Goal: Task Accomplishment & Management: Complete application form

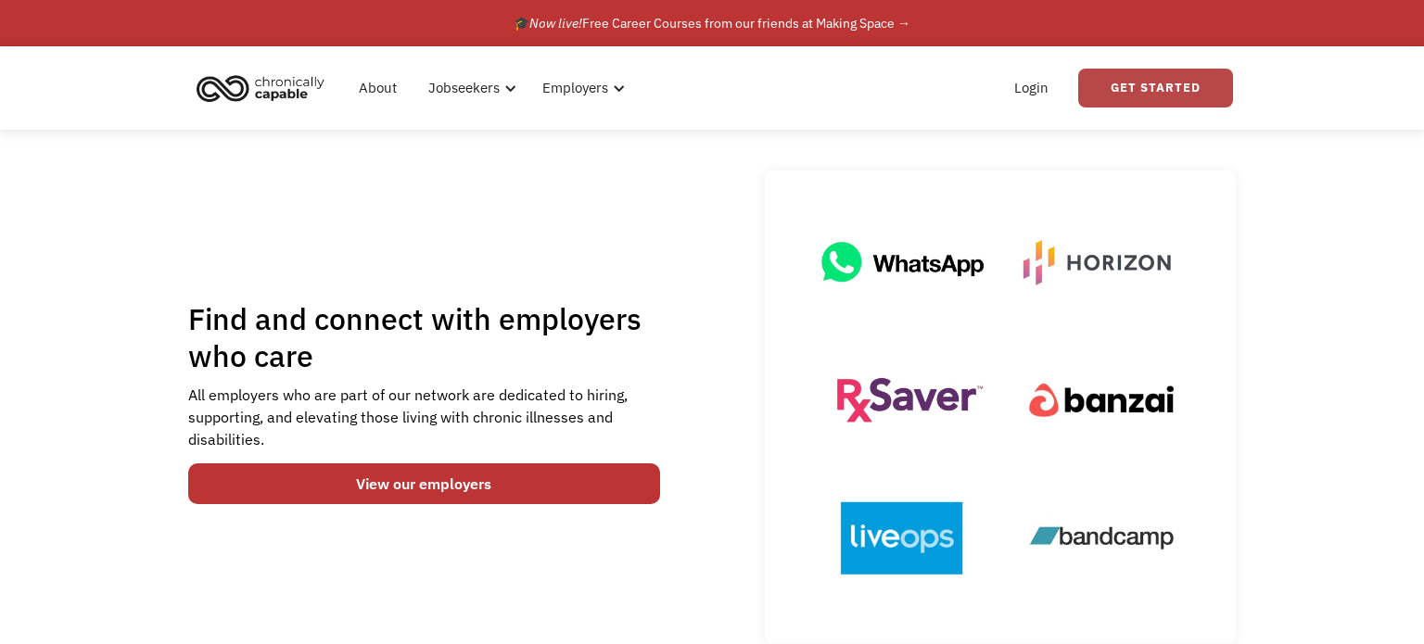
click at [1120, 89] on link "Get Started" at bounding box center [1155, 88] width 155 height 39
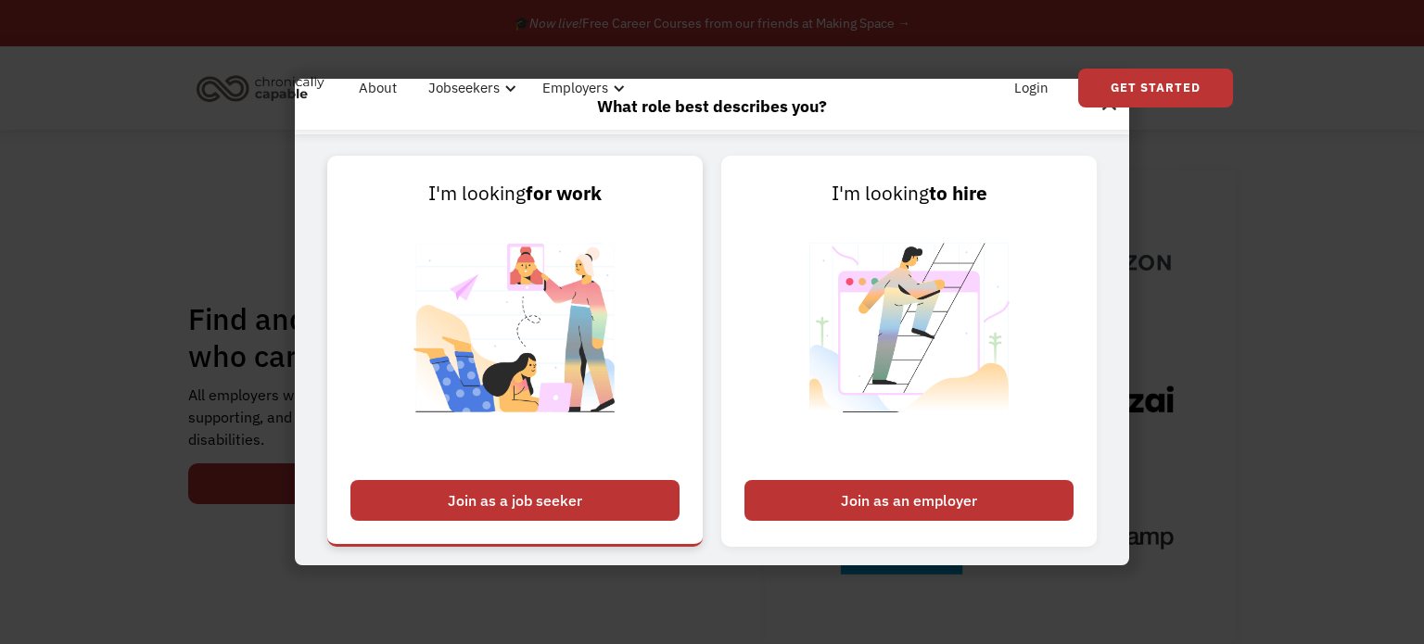
click at [559, 486] on div "Join as a job seeker" at bounding box center [514, 500] width 329 height 41
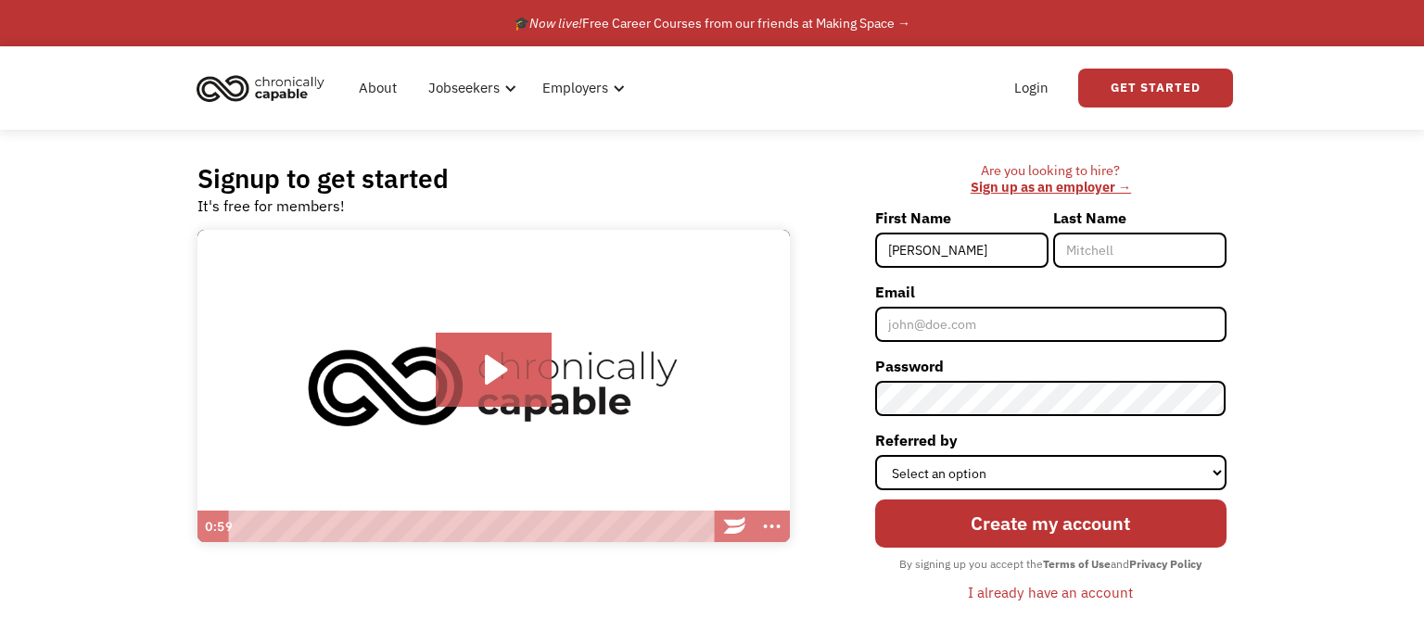
type input "[PERSON_NAME]"
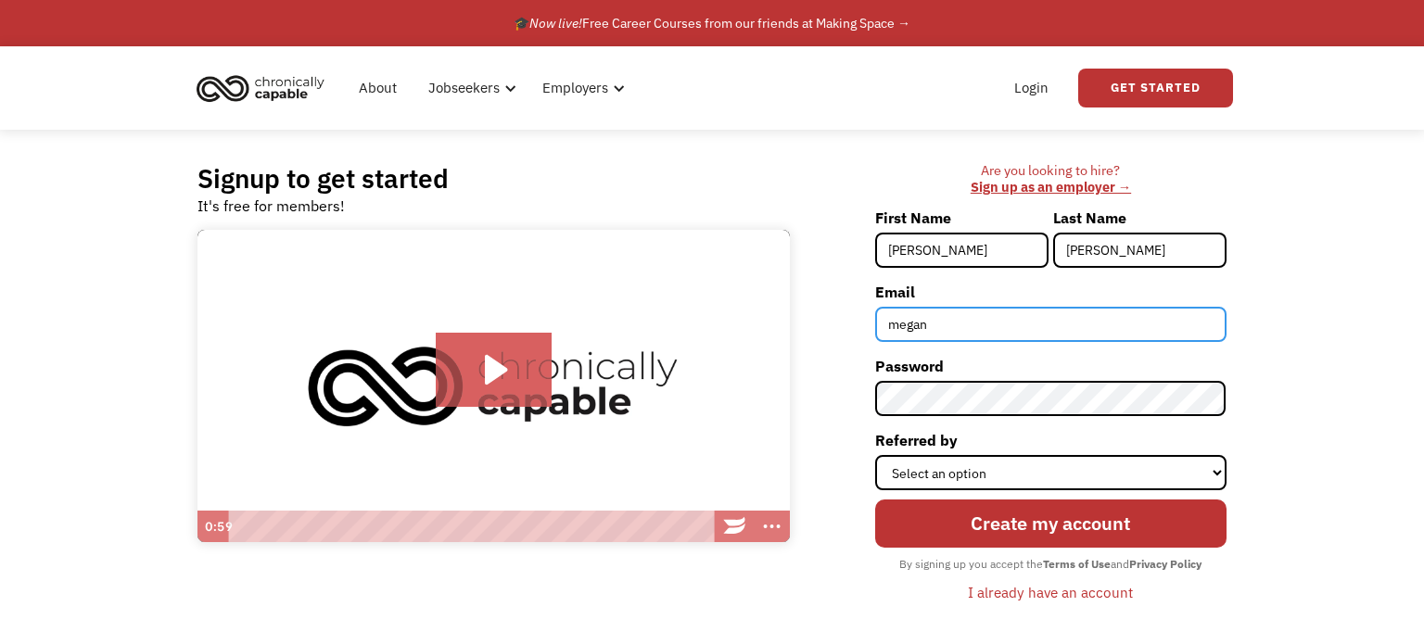
type input "[EMAIL_ADDRESS][DOMAIN_NAME]"
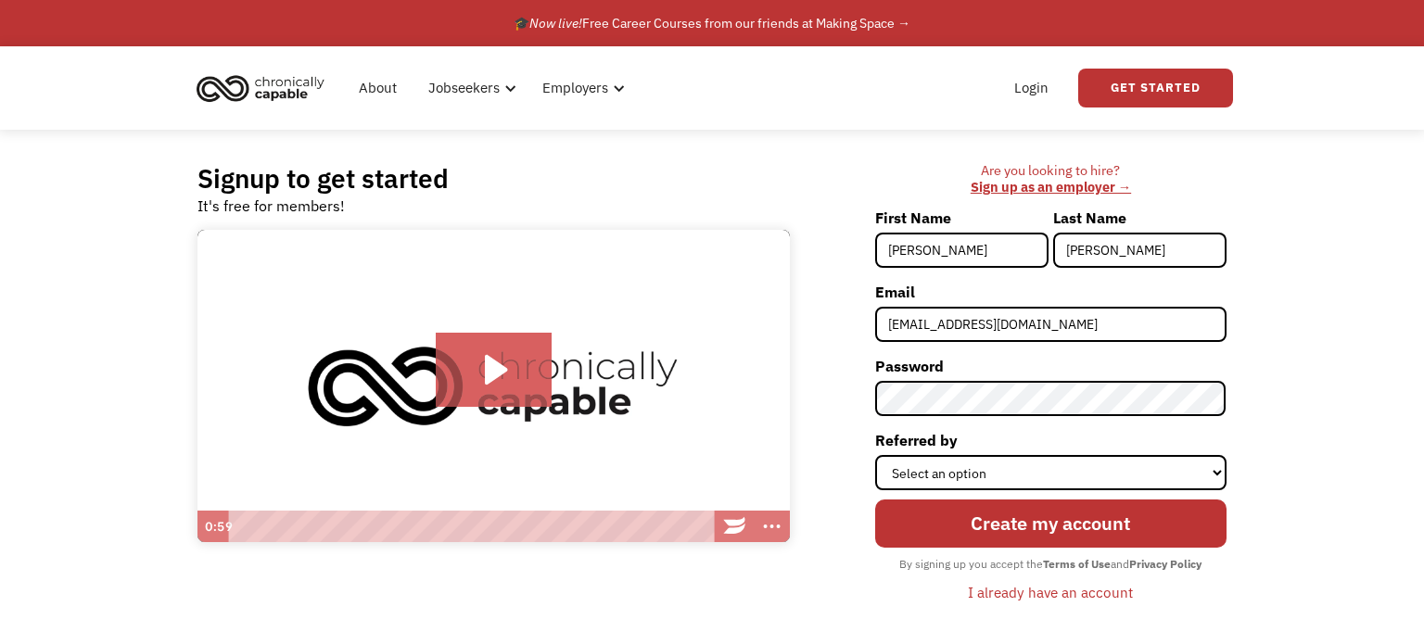
click at [1363, 376] on div "Signup to get started It's free for members! Click for sound @keyframes VOLUME_…" at bounding box center [712, 392] width 1424 height 524
click at [1157, 463] on select "Select an option Instagram Facebook Twitter Search Engine News Article Word of …" at bounding box center [1050, 472] width 351 height 35
select select "Search Engine"
click at [876, 455] on select "Select an option Instagram Facebook Twitter Search Engine News Article Word of …" at bounding box center [1050, 472] width 351 height 35
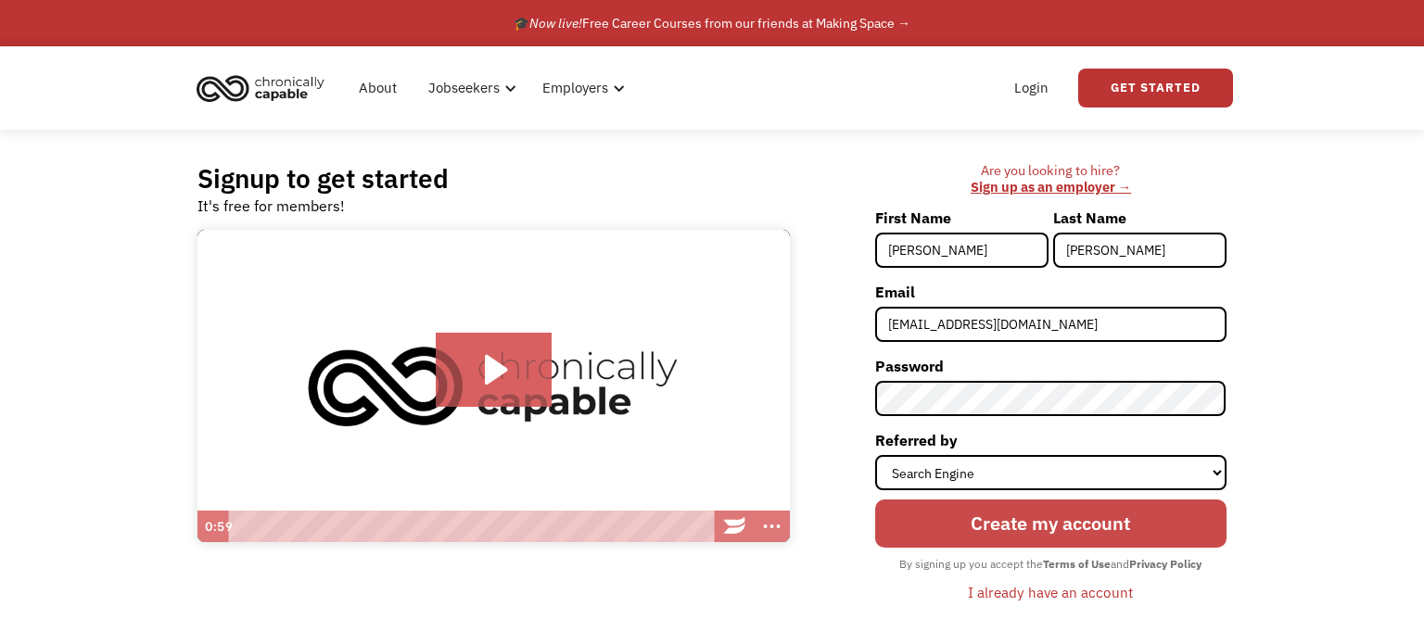
click at [1052, 529] on input "Create my account" at bounding box center [1050, 524] width 351 height 48
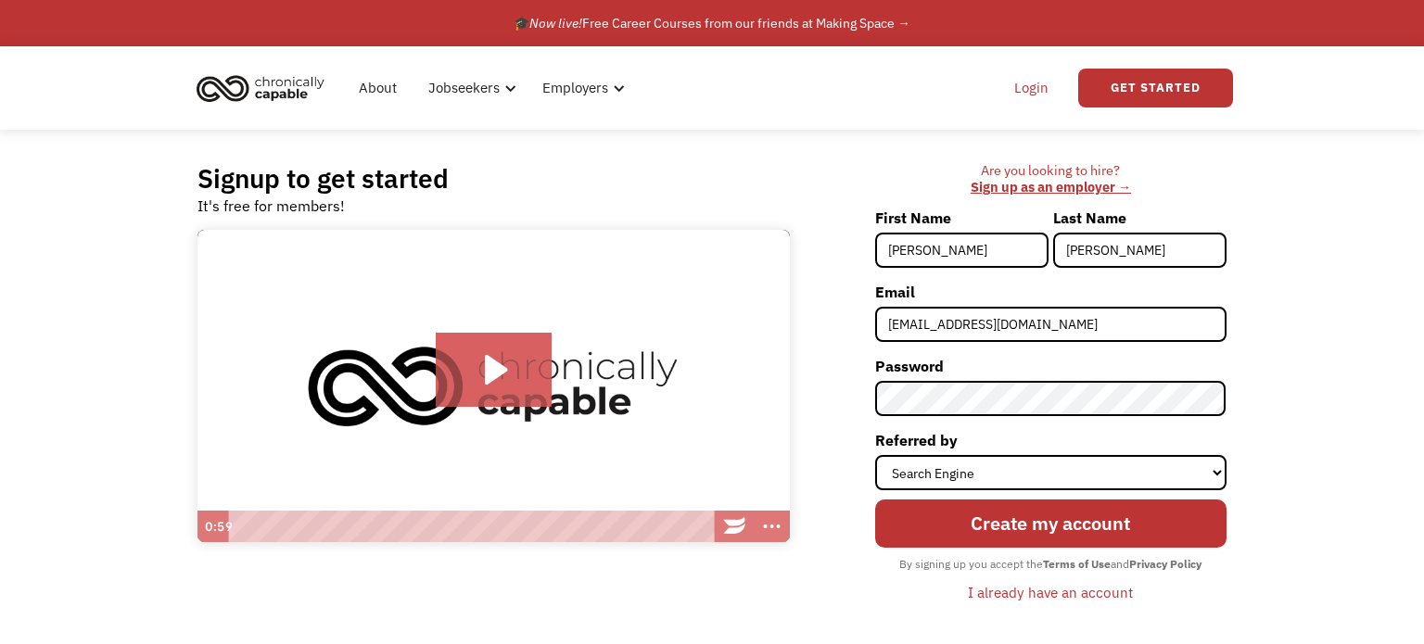
click at [1034, 88] on link "Login" at bounding box center [1031, 87] width 57 height 59
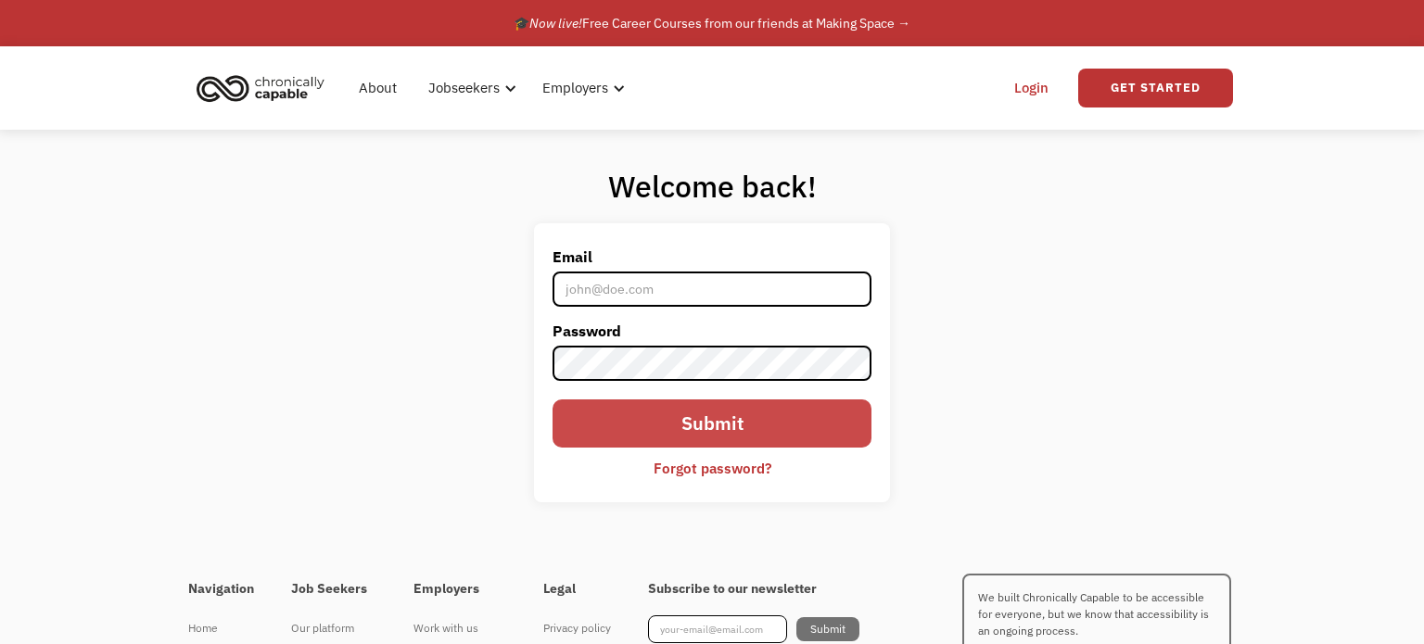
type input "[EMAIL_ADDRESS][DOMAIN_NAME]"
click at [735, 429] on input "Submit" at bounding box center [712, 424] width 319 height 48
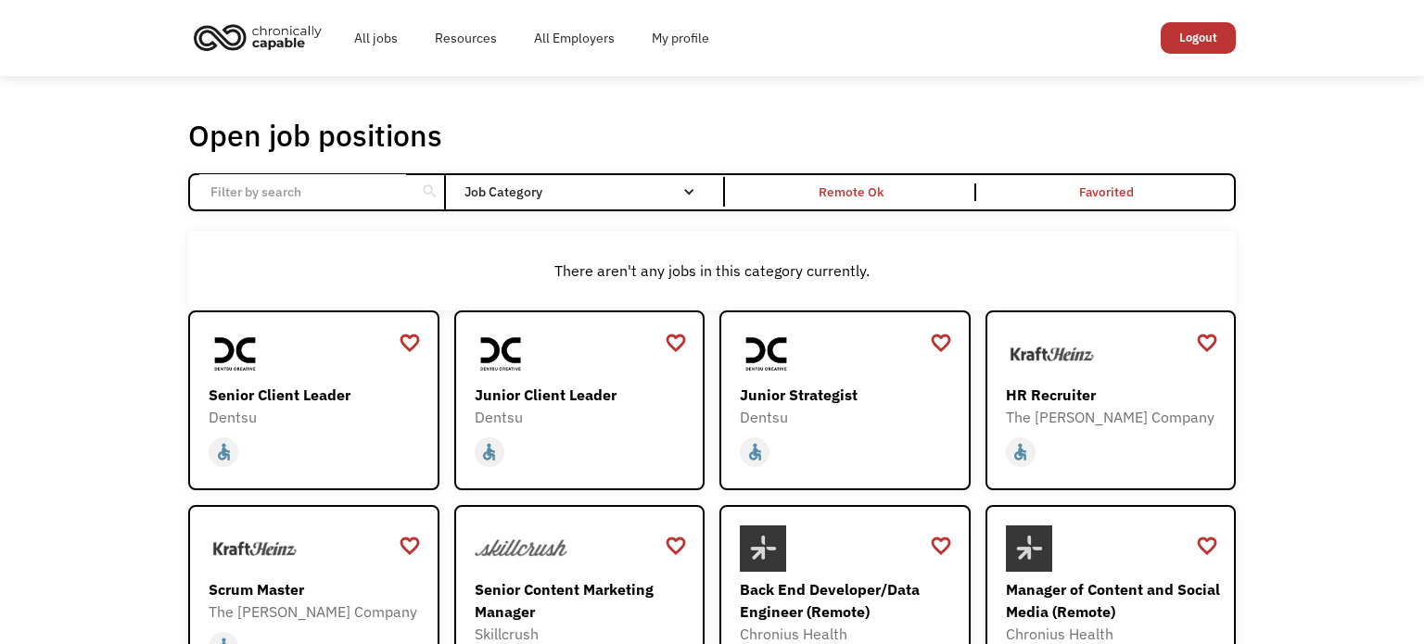
click at [299, 190] on input "Email Form" at bounding box center [302, 191] width 207 height 35
click input "Email Form" at bounding box center [0, 0] width 0 height 0
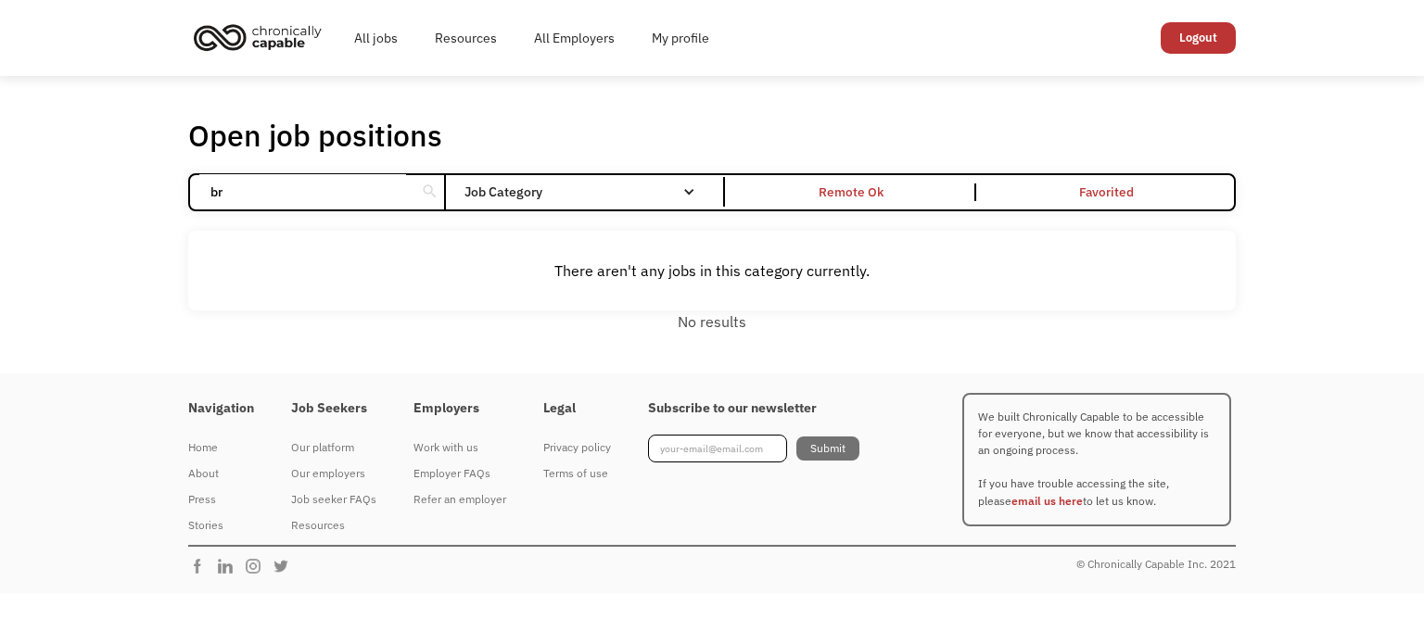
type input "b"
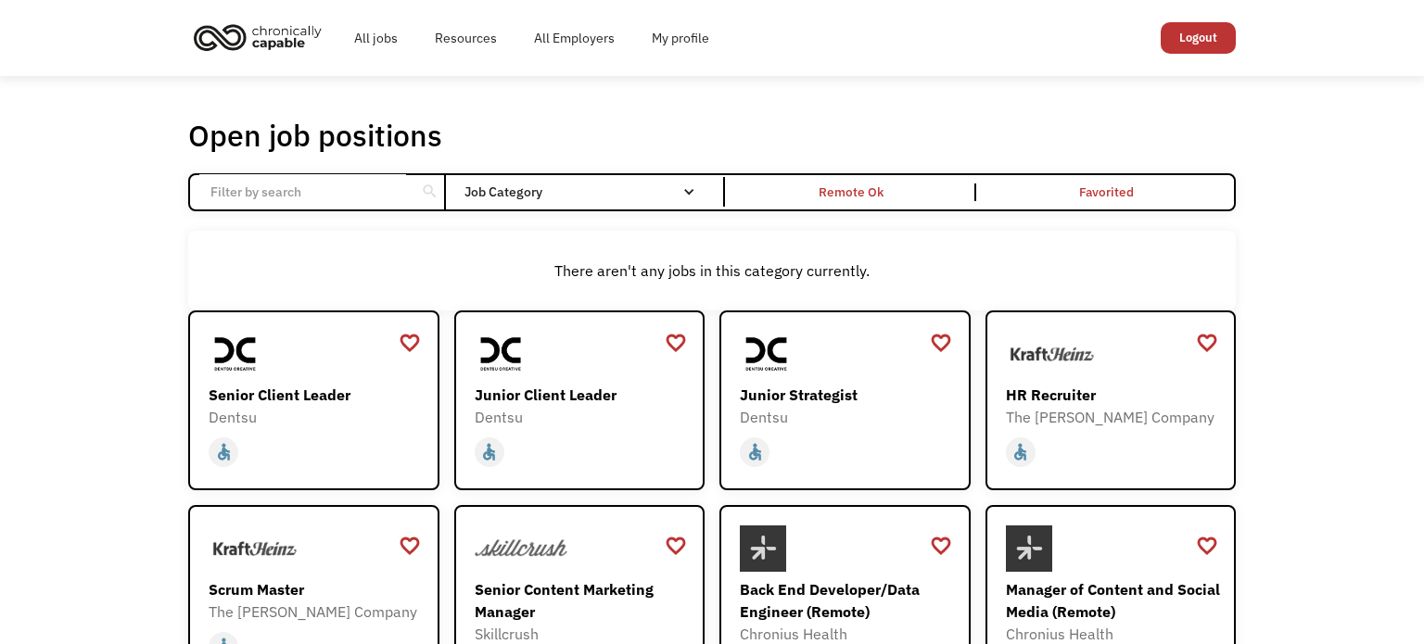
click at [660, 104] on div "Open job positions You have X liked items Search search Filter by category Admi…" at bounding box center [712, 603] width 1424 height 1054
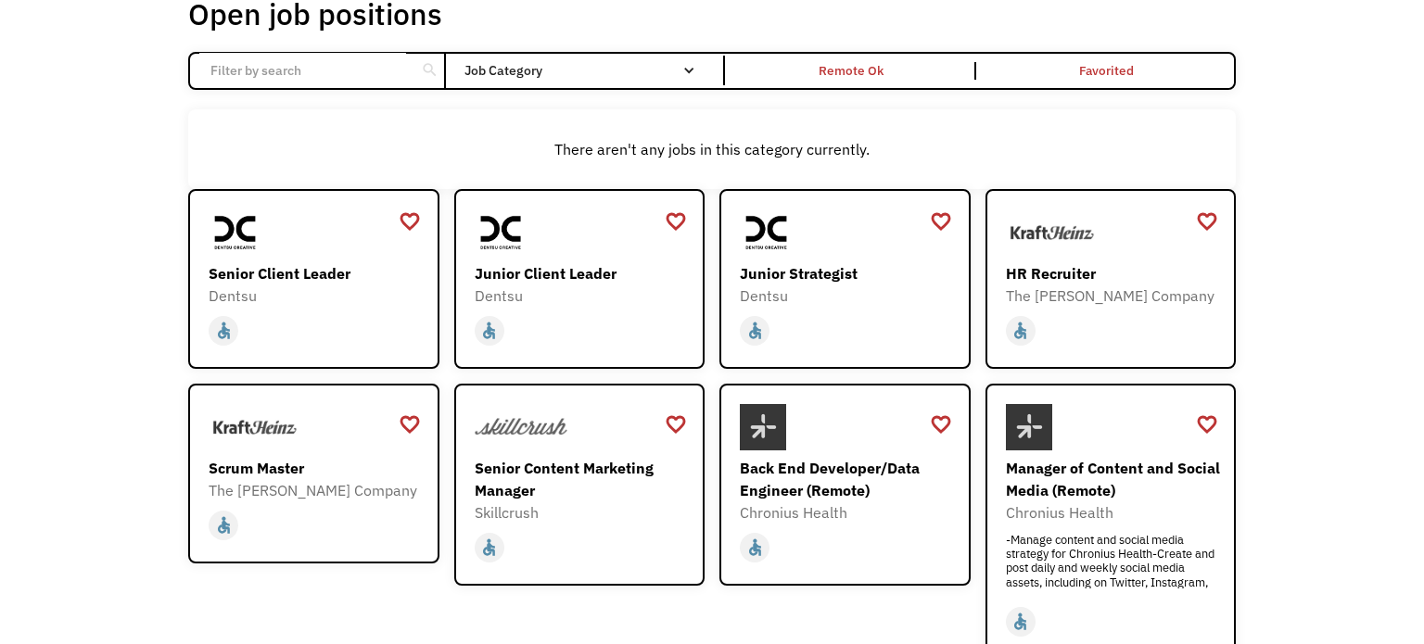
scroll to position [122, 0]
click at [882, 63] on div "Remote Ok" at bounding box center [852, 69] width 65 height 22
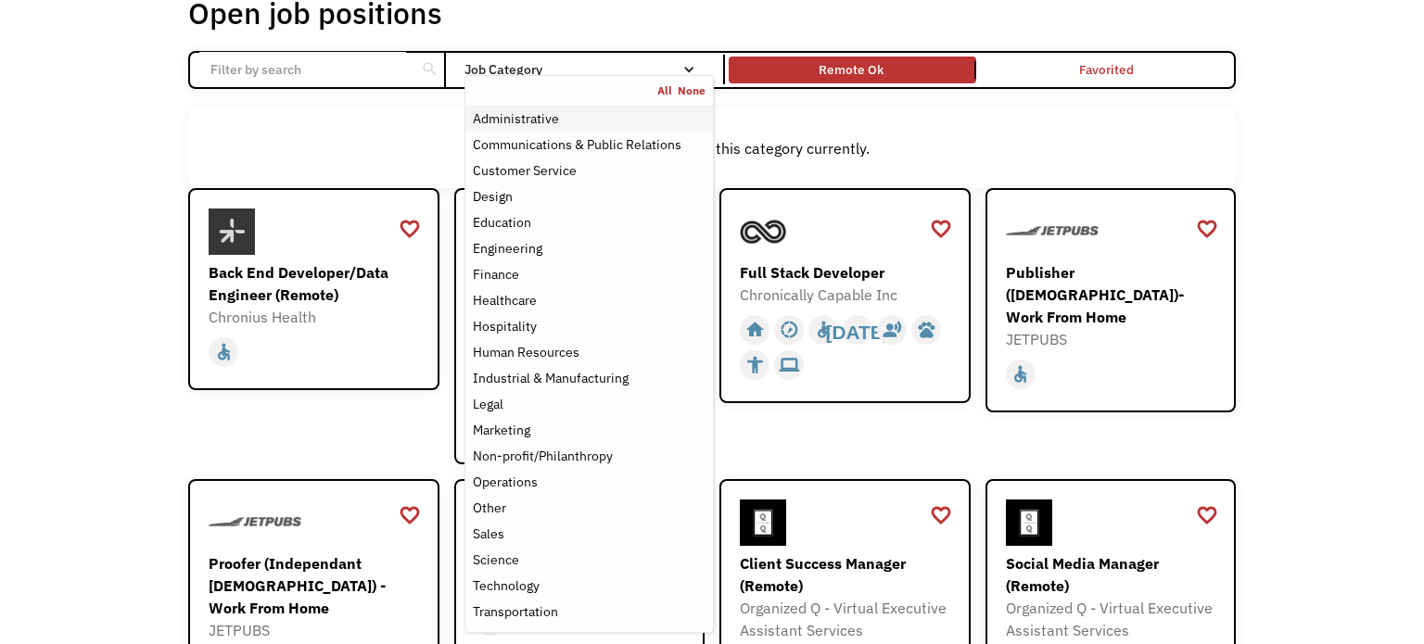
click at [516, 119] on div "Administrative" at bounding box center [516, 119] width 86 height 22
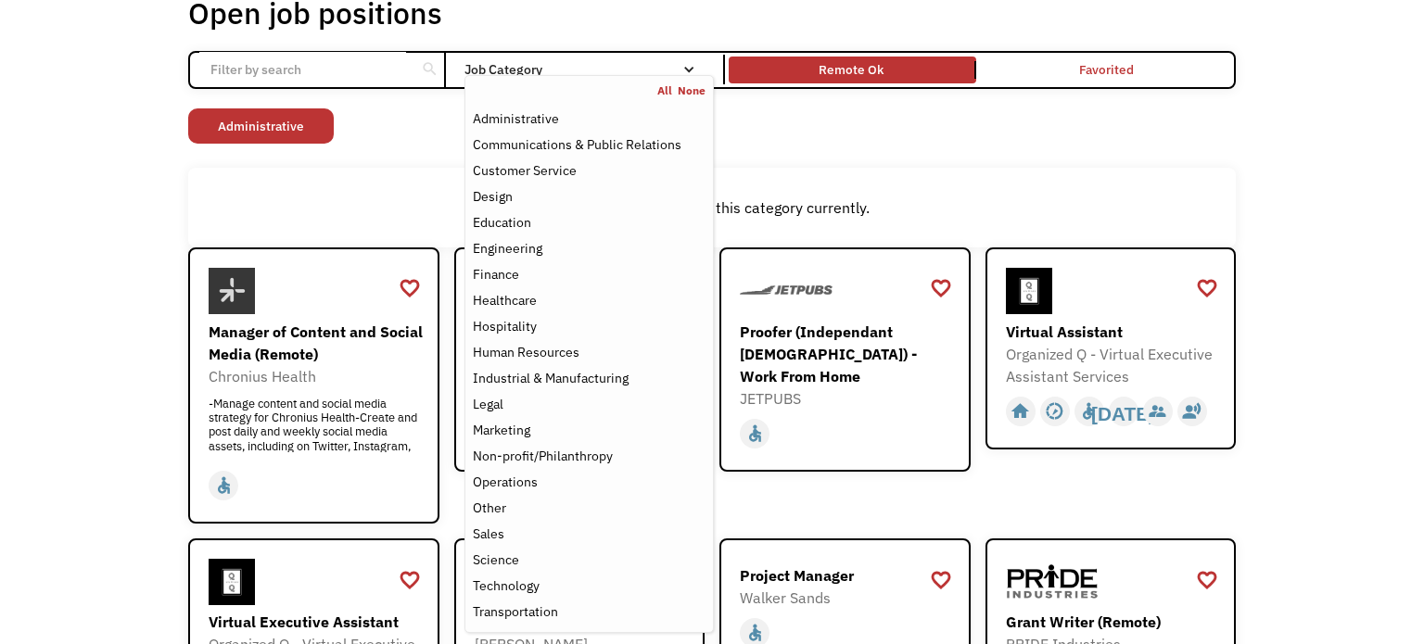
click at [1326, 299] on div "Open job positions You have X liked items Search search Filter by category Admi…" at bounding box center [712, 556] width 1424 height 1205
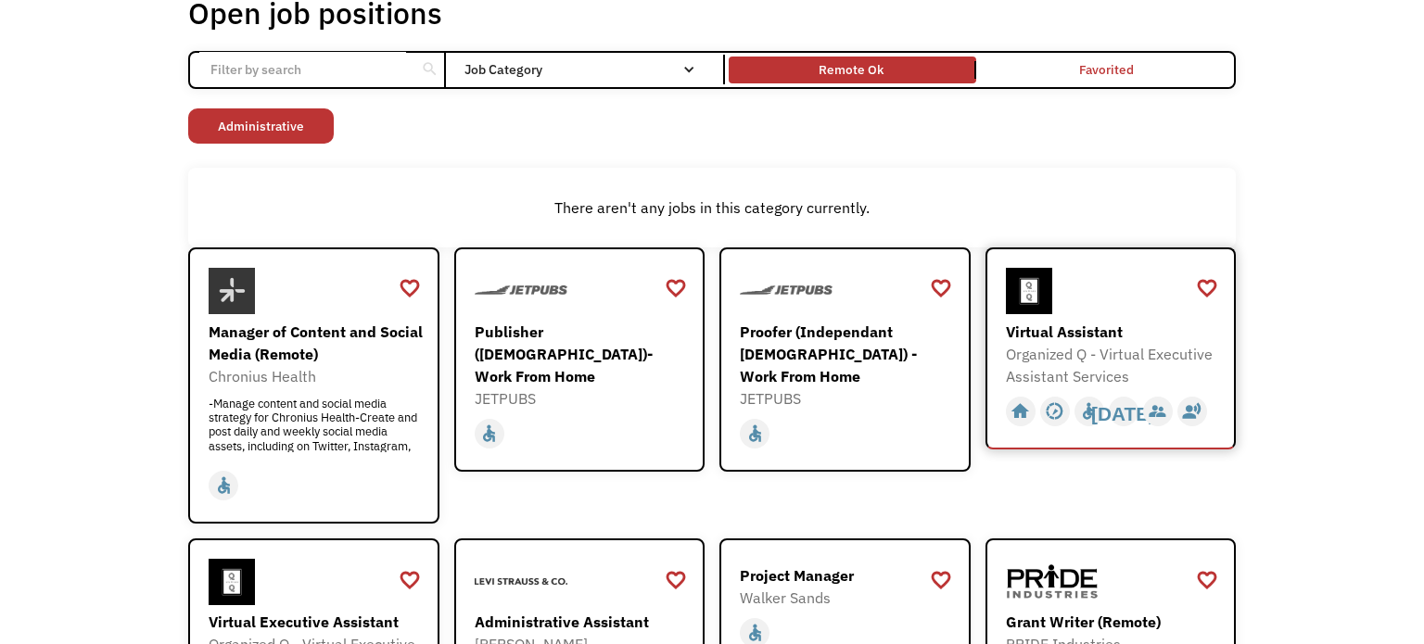
click at [1073, 314] on div "Virtual Assistant Organized Q - Virtual Executive Assistant Services https://fo…" at bounding box center [1113, 328] width 215 height 120
